Goal: Information Seeking & Learning: Learn about a topic

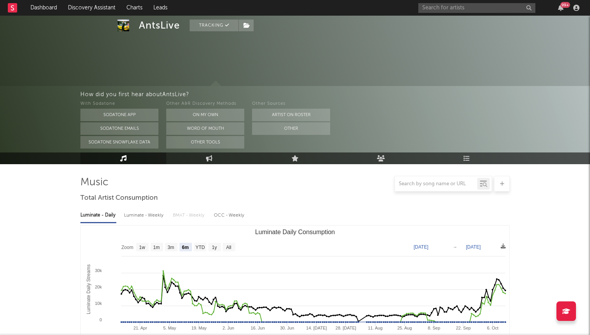
select select "6m"
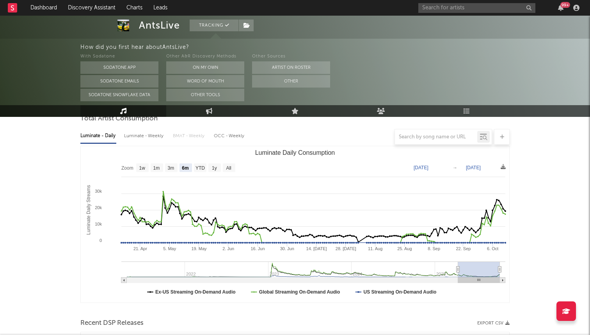
scroll to position [225, 0]
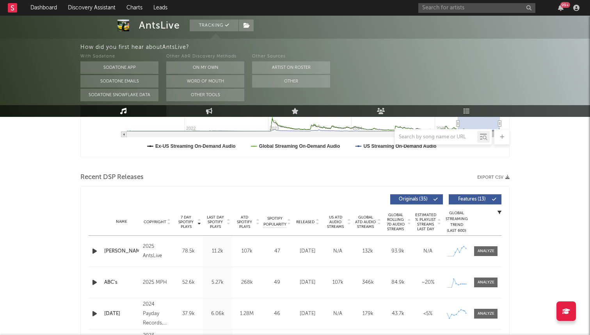
click at [120, 253] on div "[PERSON_NAME]" at bounding box center [121, 251] width 35 height 8
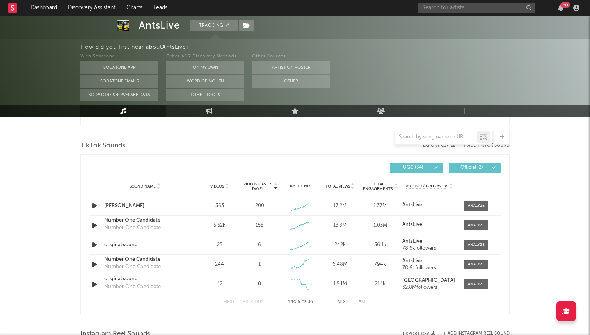
scroll to position [518, 0]
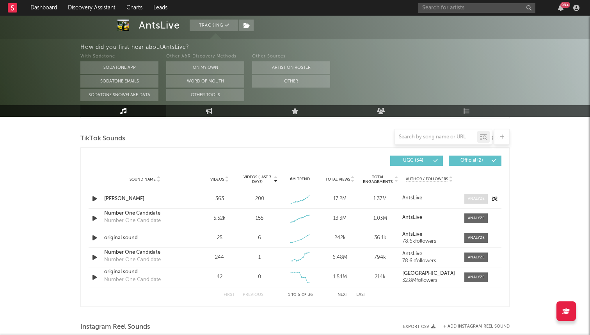
click at [480, 198] on div at bounding box center [476, 199] width 17 height 6
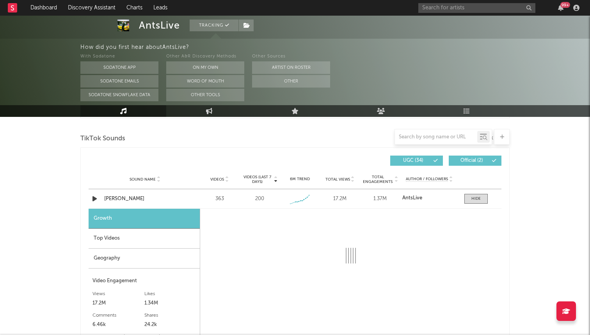
scroll to position [597, 0]
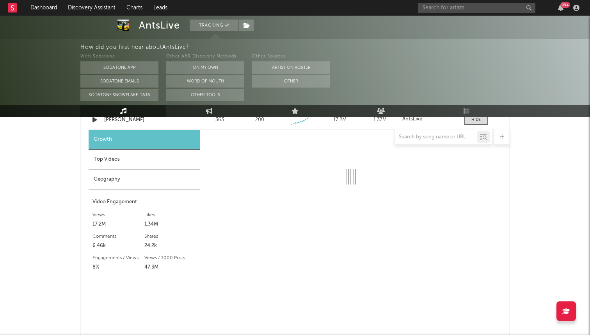
select select "1w"
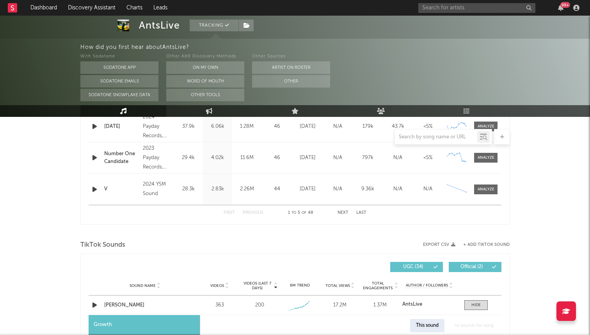
scroll to position [467, 0]
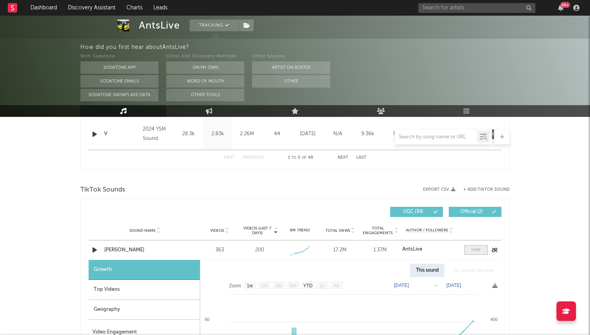
click at [476, 254] on span at bounding box center [476, 250] width 23 height 10
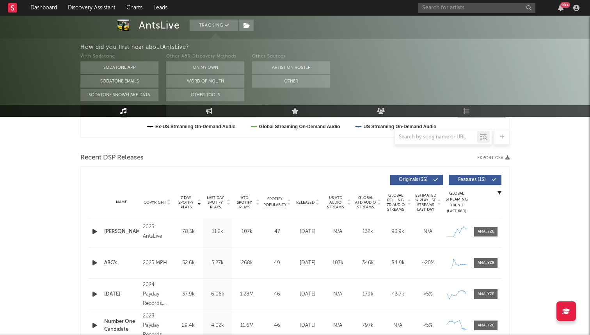
scroll to position [0, 0]
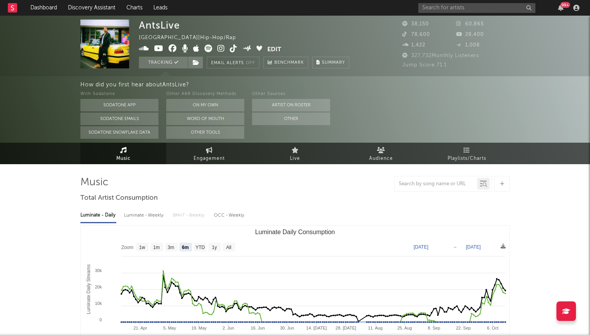
click at [196, 142] on div "How did you first hear about AntsLive ? With Sodatone Sodatone App Sodatone Ema…" at bounding box center [335, 109] width 510 height 66
click at [194, 152] on link "Engagement" at bounding box center [209, 152] width 86 height 21
select select "1w"
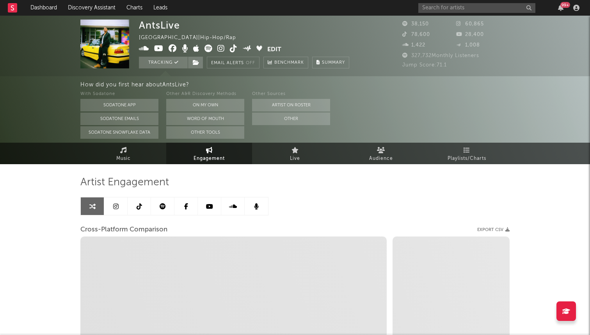
click at [132, 205] on link at bounding box center [139, 206] width 23 height 18
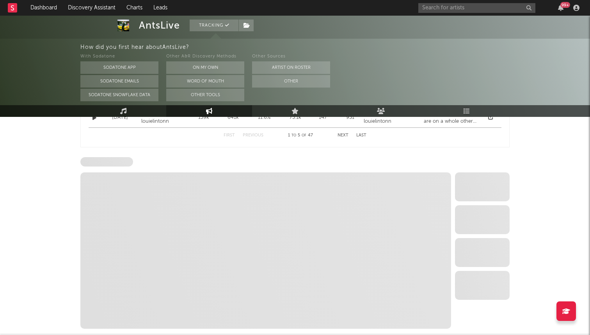
select select "6m"
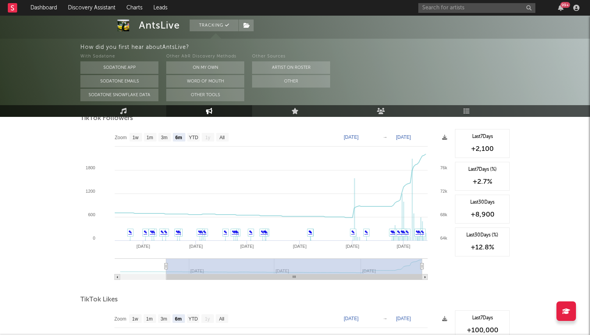
scroll to position [766, 0]
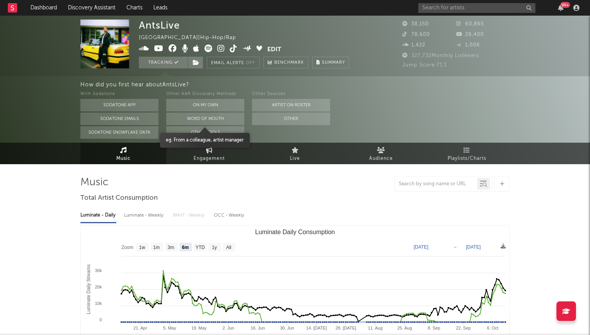
select select "6m"
click at [233, 45] on icon at bounding box center [233, 49] width 7 height 8
